Goal: Information Seeking & Learning: Find specific fact

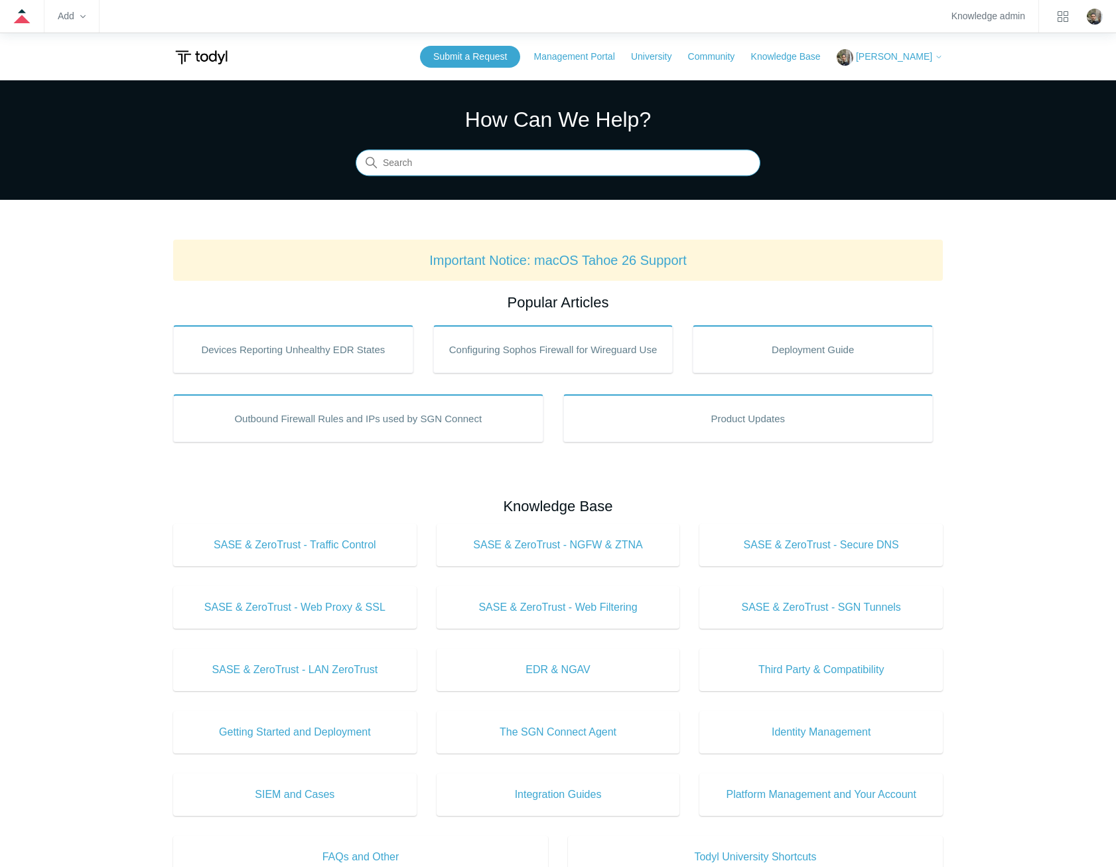
click at [656, 155] on input "Search" at bounding box center [558, 163] width 405 height 27
type input "huntress"
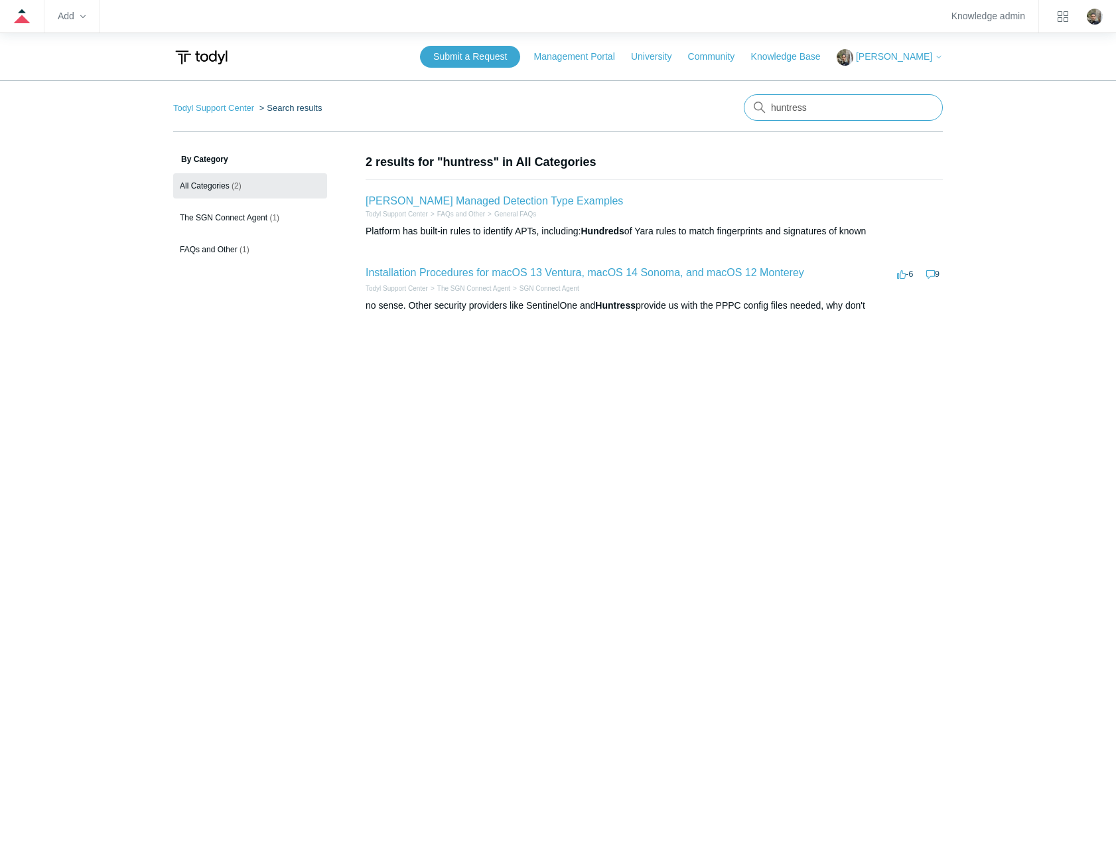
drag, startPoint x: 841, startPoint y: 108, endPoint x: 747, endPoint y: 108, distance: 94.2
click at [747, 108] on input "huntress" at bounding box center [843, 107] width 199 height 27
type input "known conflicts"
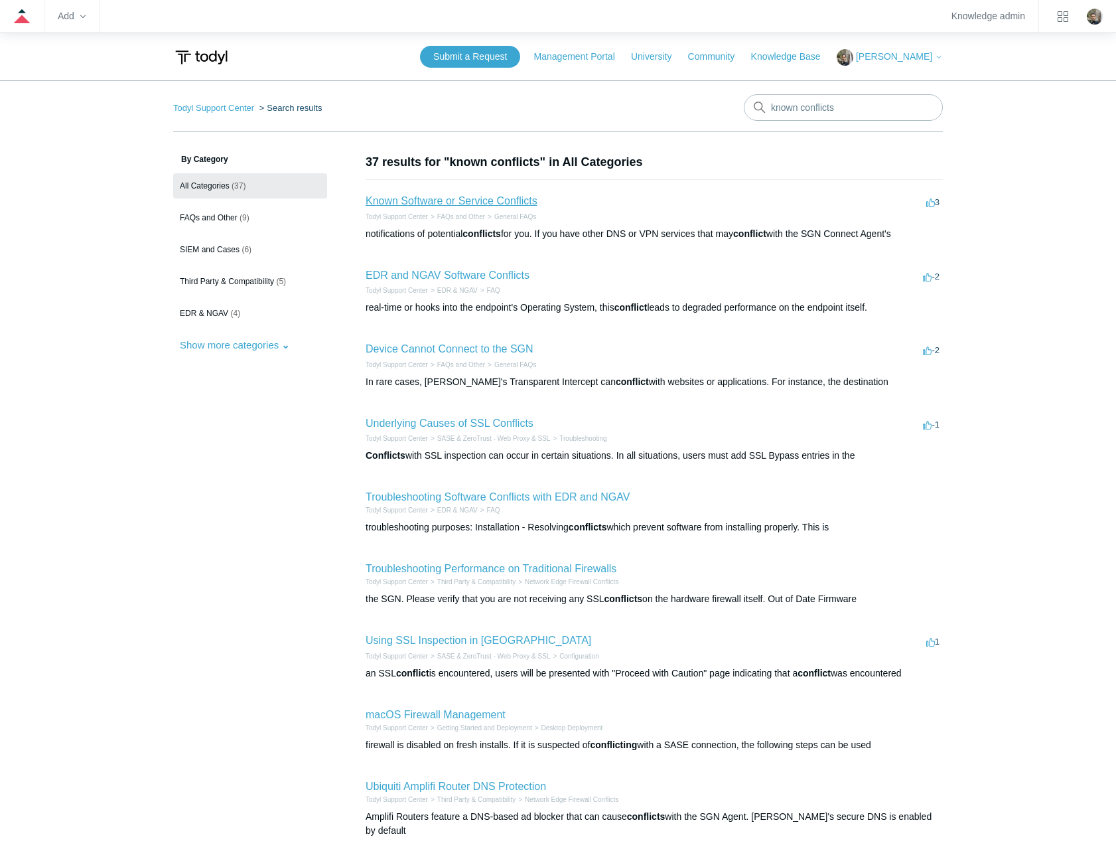
click at [503, 198] on link "Known Software or Service Conflicts" at bounding box center [452, 200] width 172 height 11
click at [494, 278] on link "EDR and NGAV Software Conflicts" at bounding box center [448, 274] width 164 height 11
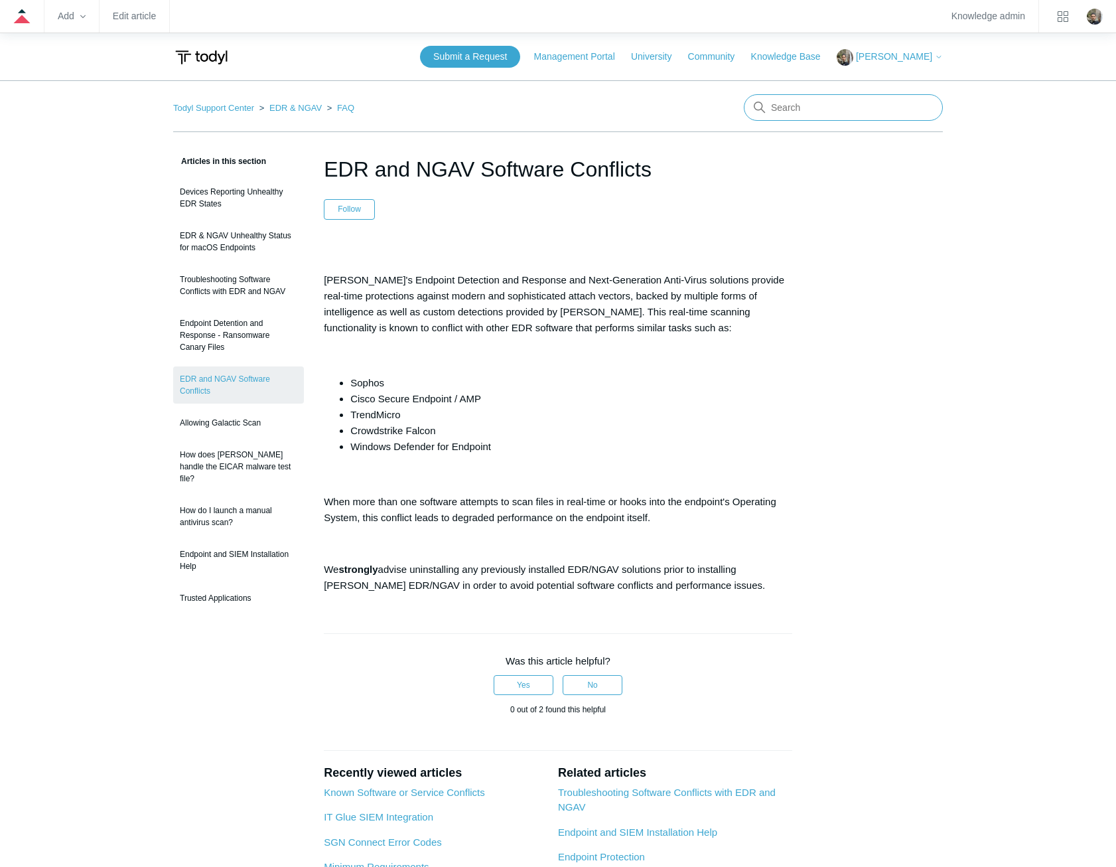
click at [883, 109] on input "Search" at bounding box center [843, 107] width 199 height 27
type input "huntress"
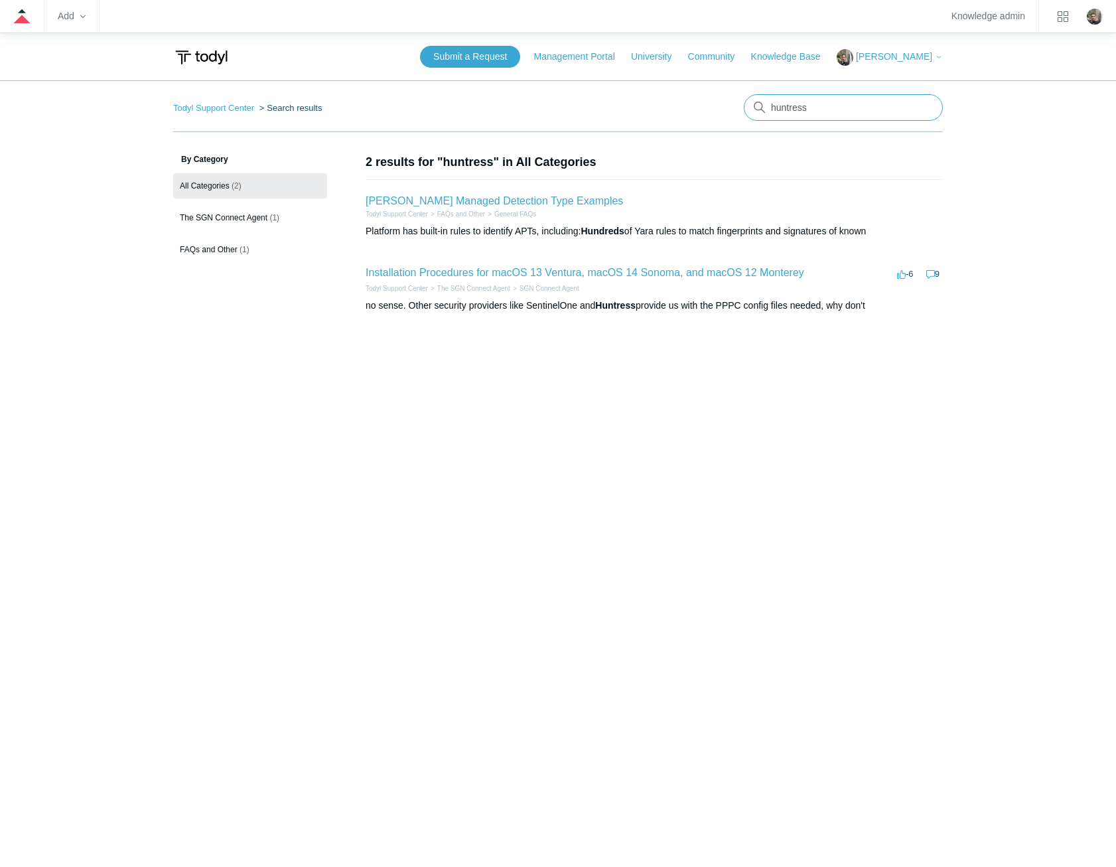
drag, startPoint x: 778, startPoint y: 96, endPoint x: 717, endPoint y: 84, distance: 62.1
click at [717, 84] on main "Todyl Support Center Search results huntress By Category All Categories (2) The…" at bounding box center [558, 470] width 1116 height 780
type input "minimum requirements"
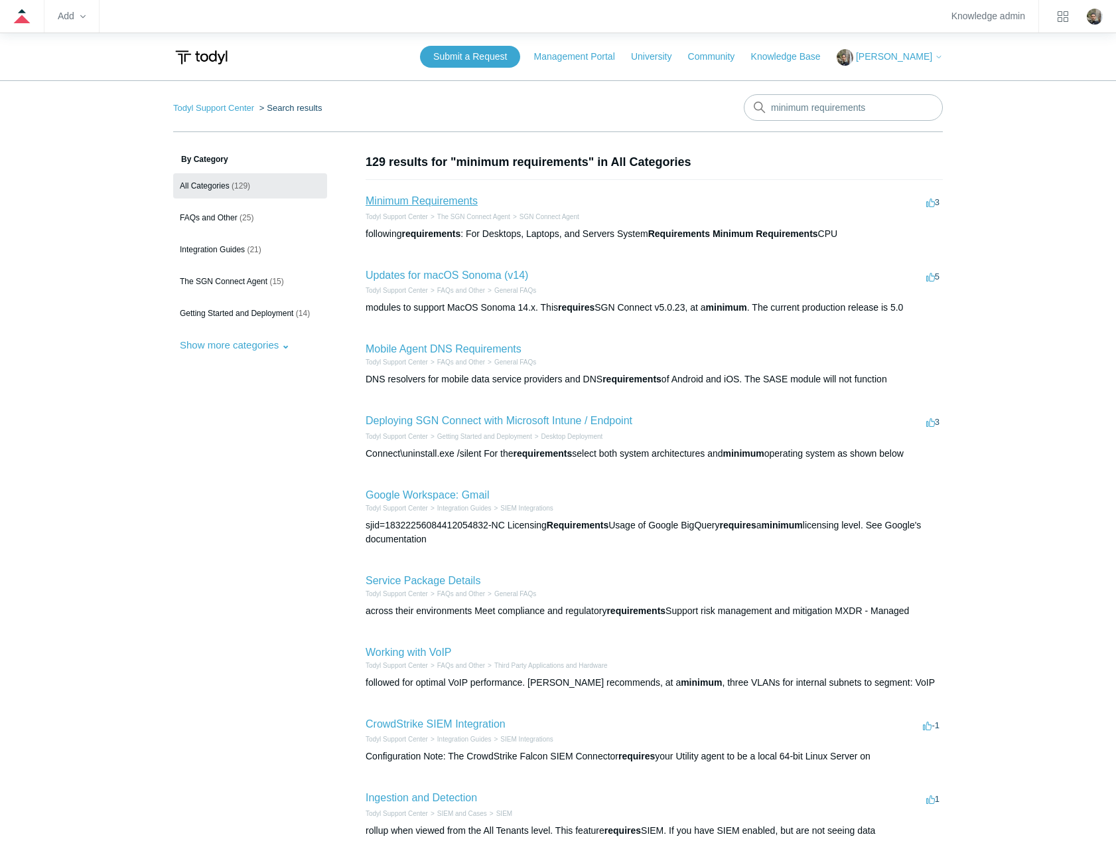
click at [398, 202] on link "Minimum Requirements" at bounding box center [422, 200] width 112 height 11
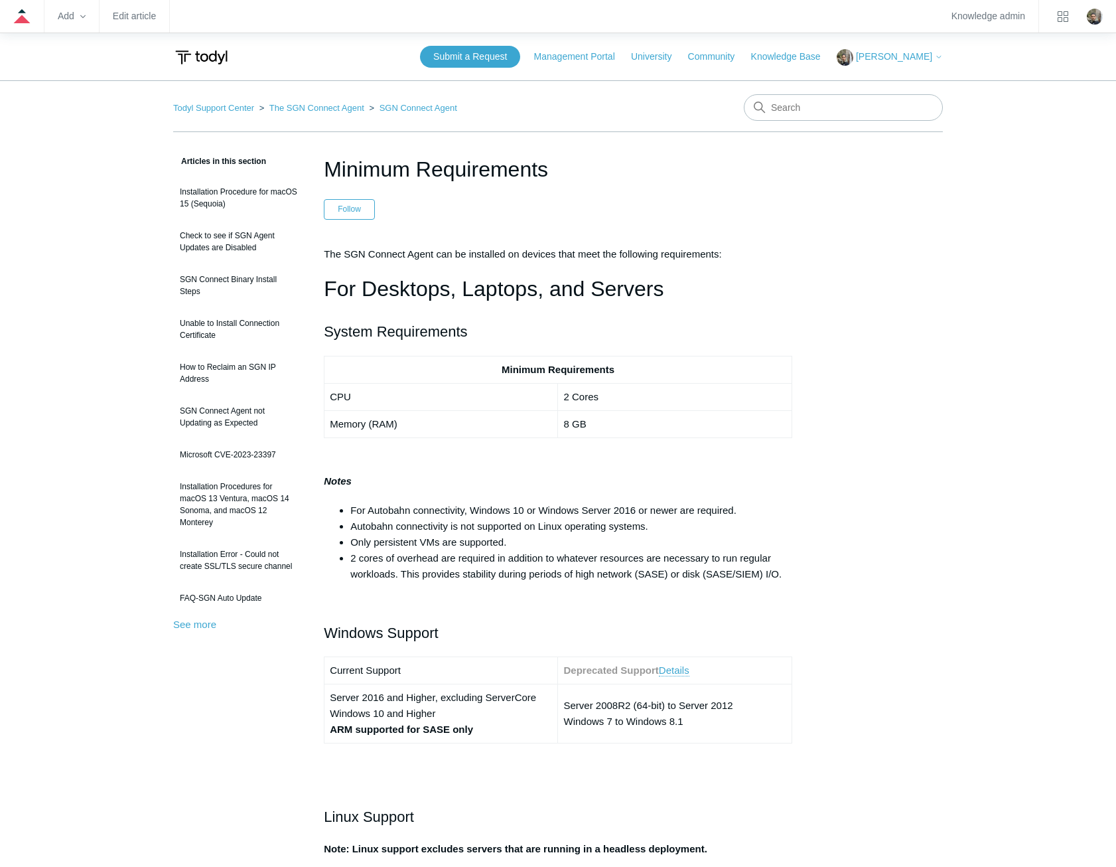
drag, startPoint x: 574, startPoint y: 167, endPoint x: 320, endPoint y: 161, distance: 254.2
copy h1 "Minimum Requirements"
